Goal: Task Accomplishment & Management: Manage account settings

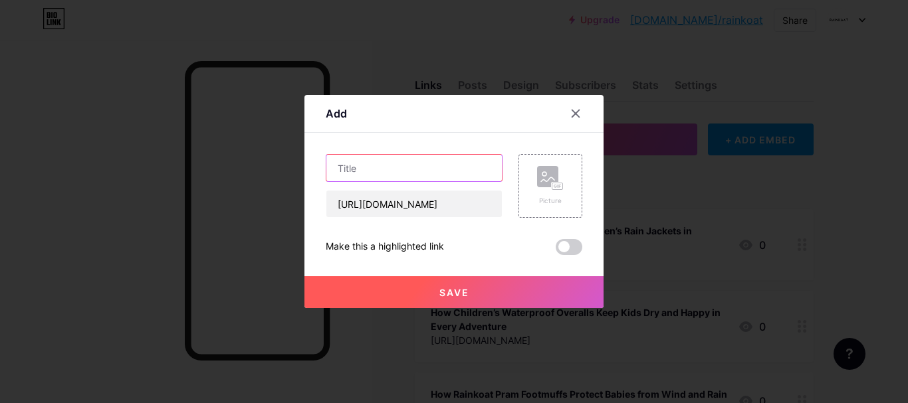
paste input "Fleece Jacket for Kids: Comfort Meets Durability with Rainkoat"
type input "Fleece Jacket for Kids: Comfort Meets Durability with Rainkoat"
click at [461, 294] on span "Save" at bounding box center [454, 292] width 30 height 11
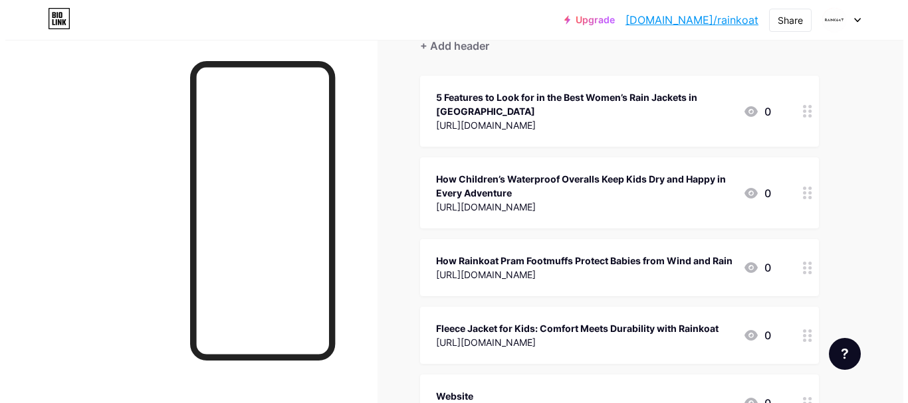
scroll to position [0, 0]
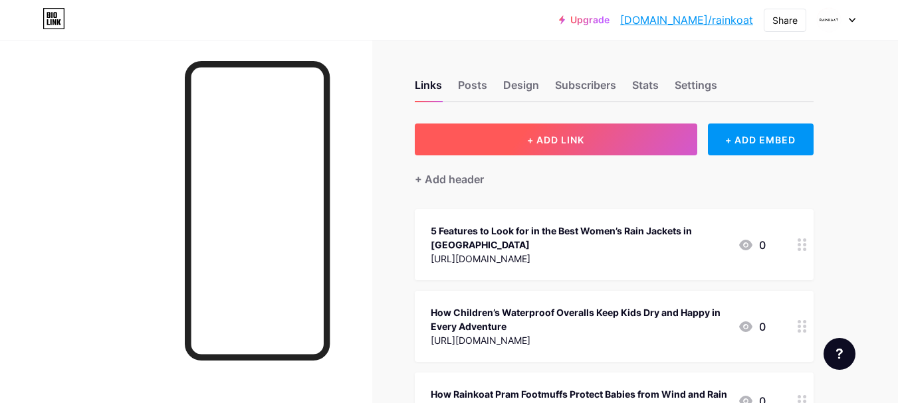
click at [501, 139] on button "+ ADD LINK" at bounding box center [556, 140] width 282 height 32
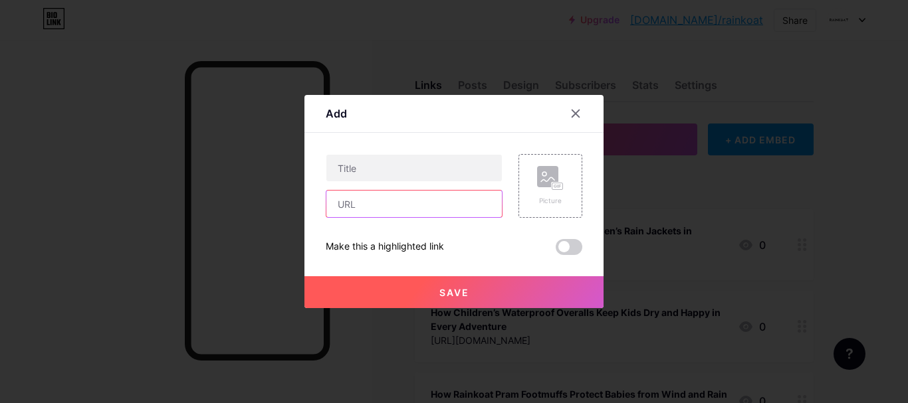
click at [360, 209] on input "text" at bounding box center [413, 204] width 175 height 27
paste input "[URL][DOMAIN_NAME]"
type input "[URL][DOMAIN_NAME]"
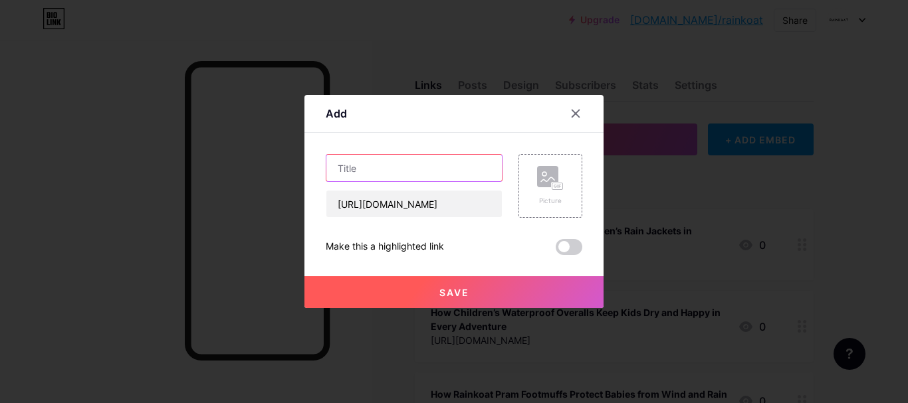
drag, startPoint x: 362, startPoint y: 168, endPoint x: 306, endPoint y: 78, distance: 105.7
click at [362, 168] on input "text" at bounding box center [413, 168] width 175 height 27
paste input "Fleece Jacket for Kids: Comfort Meets Durability with Rainkoat"
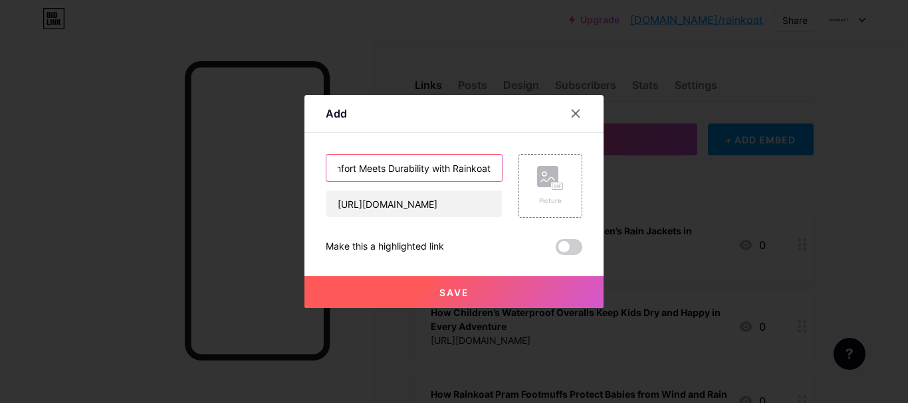
type input "Fleece Jacket for Kids: Comfort Meets Durability with Rainkoat"
click at [459, 300] on button "Save" at bounding box center [453, 292] width 299 height 32
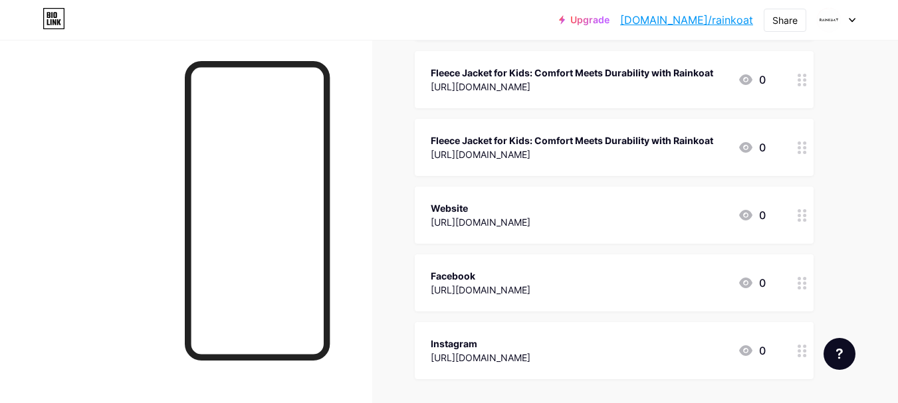
scroll to position [399, 0]
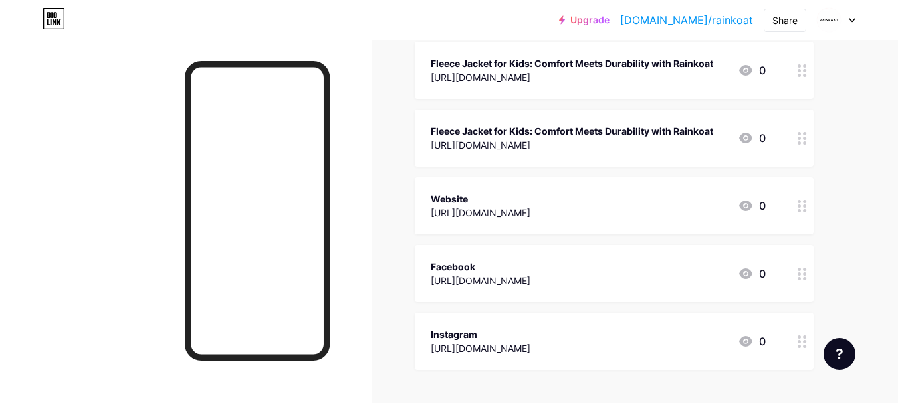
click at [802, 92] on div at bounding box center [802, 70] width 23 height 57
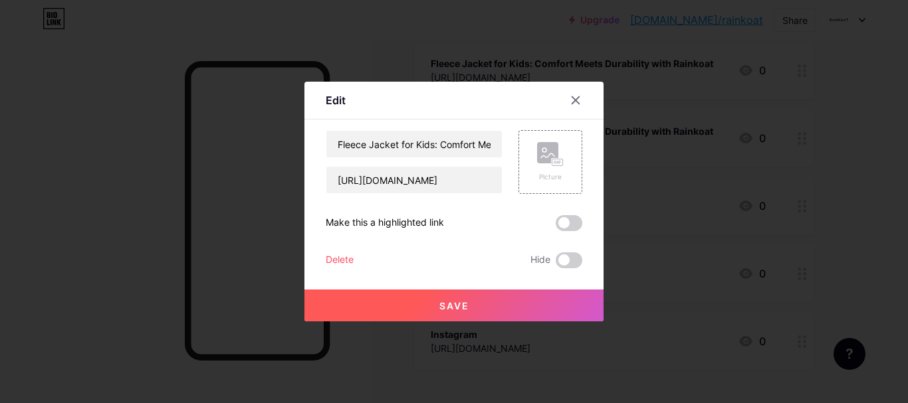
click at [334, 260] on div "Delete" at bounding box center [340, 261] width 28 height 16
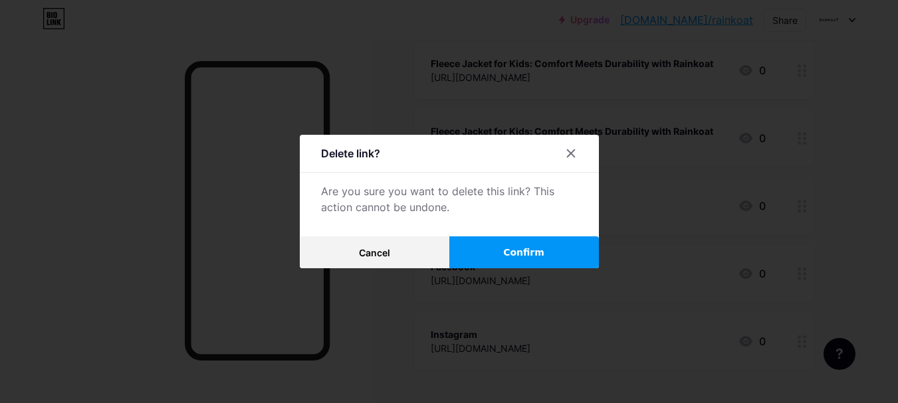
click at [514, 243] on button "Confirm" at bounding box center [524, 253] width 150 height 32
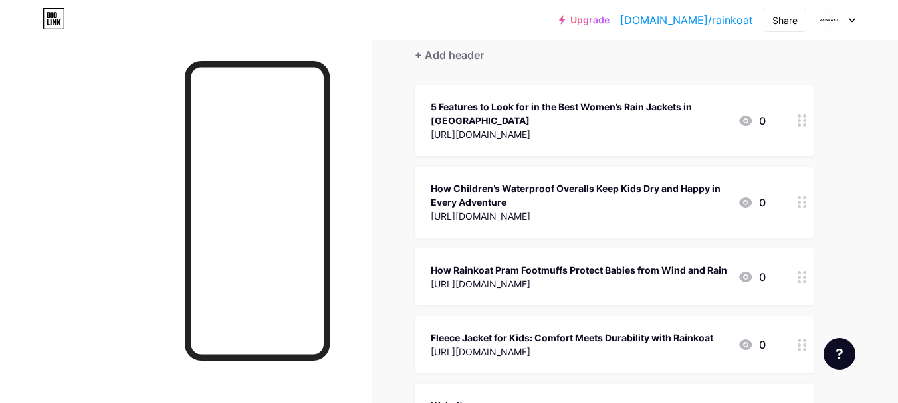
scroll to position [0, 0]
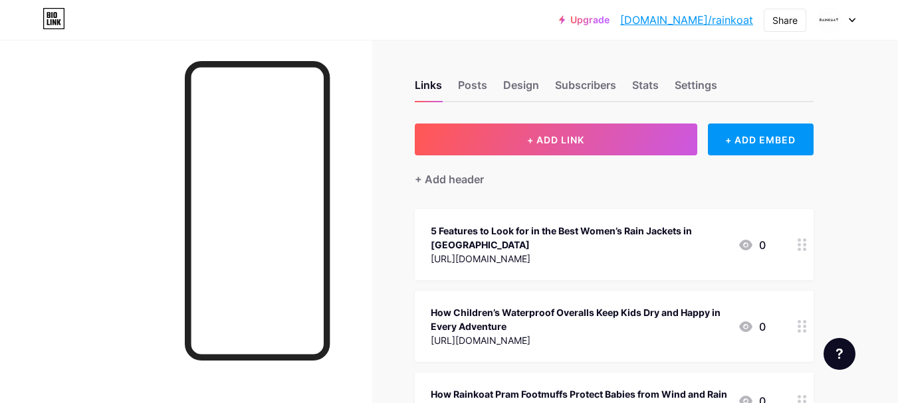
click at [723, 19] on link "[DOMAIN_NAME]/rainkoat" at bounding box center [686, 20] width 133 height 16
